Goal: Find specific page/section: Find specific page/section

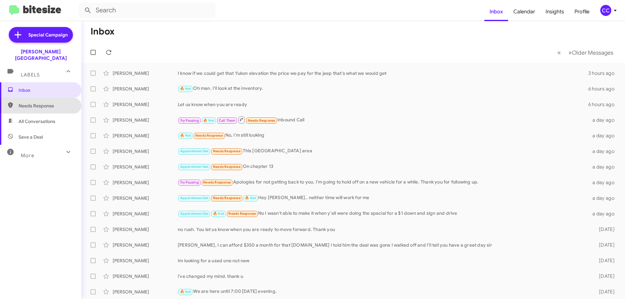
click at [46, 102] on span "Needs Response" at bounding box center [46, 105] width 55 height 7
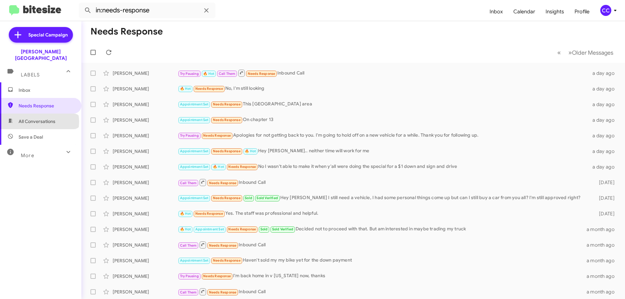
click at [39, 118] on span "All Conversations" at bounding box center [37, 121] width 37 height 7
type input "in:all-conversations"
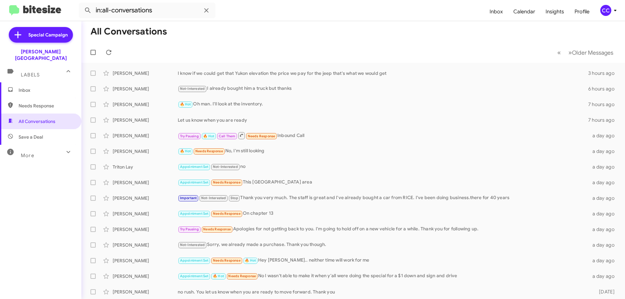
click at [24, 87] on span "Inbox" at bounding box center [46, 90] width 55 height 7
